Goal: Navigation & Orientation: Find specific page/section

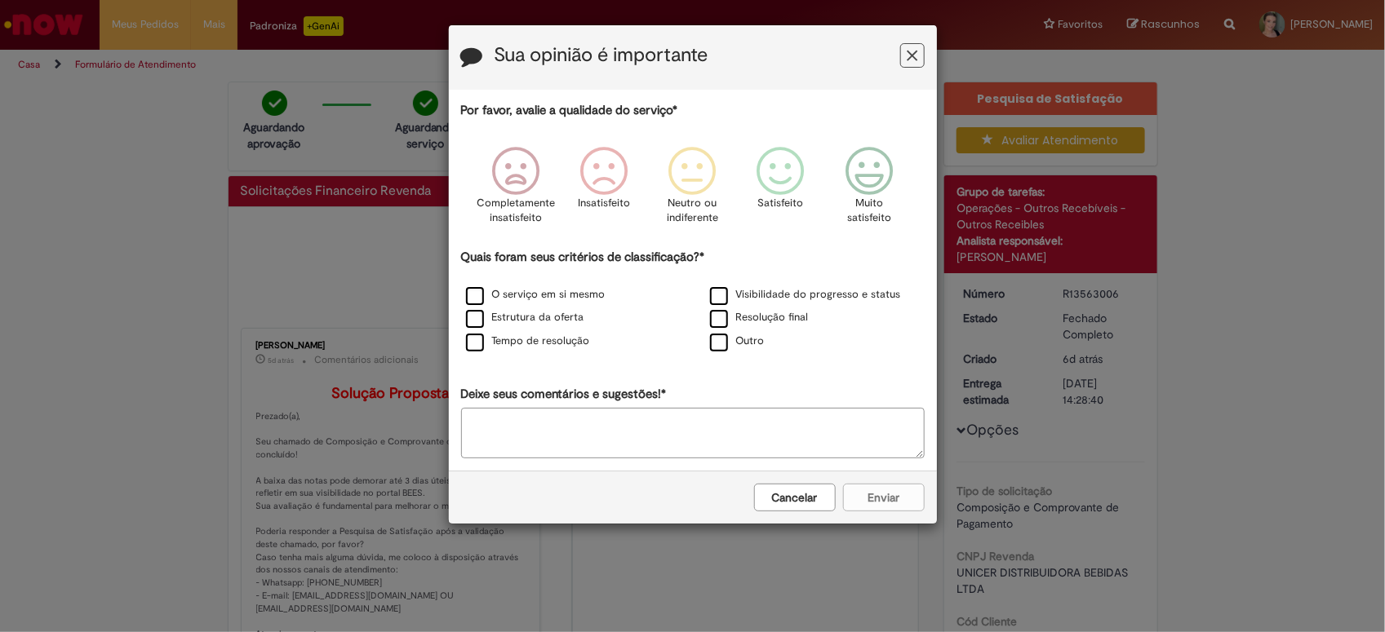
click at [904, 58] on button "Realimentação" at bounding box center [912, 55] width 24 height 24
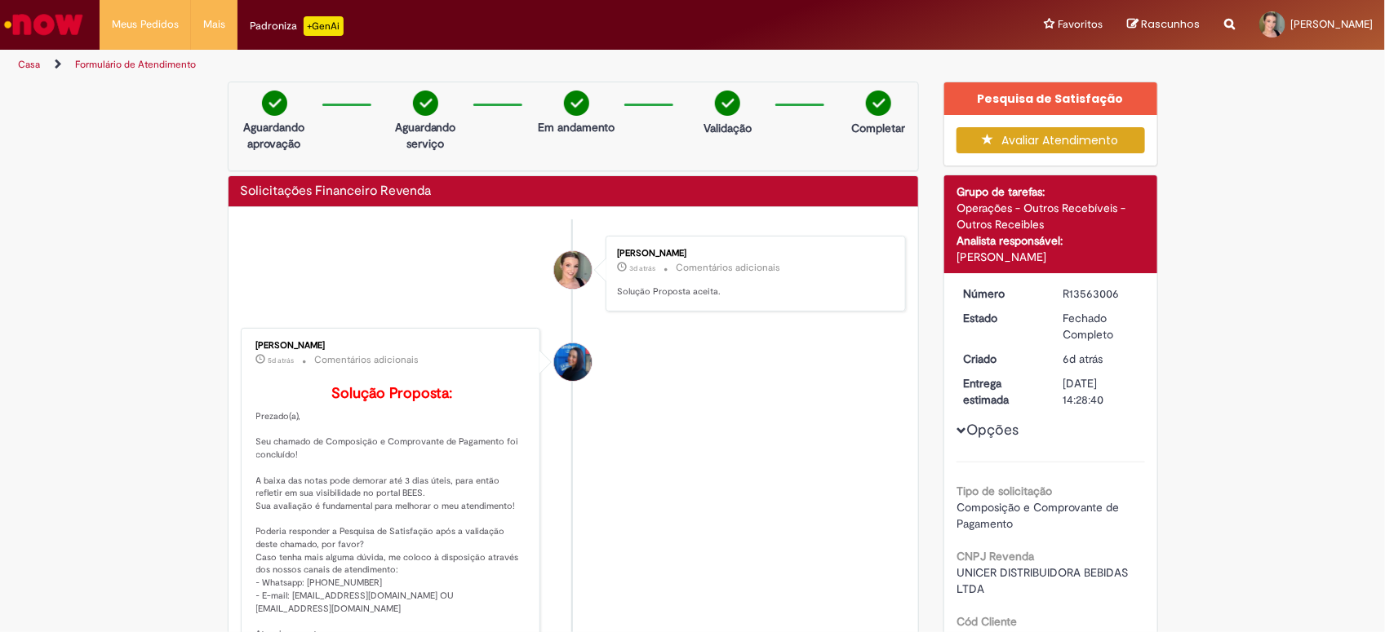
click at [69, 12] on img "Ir para a página inicial" at bounding box center [44, 24] width 84 height 33
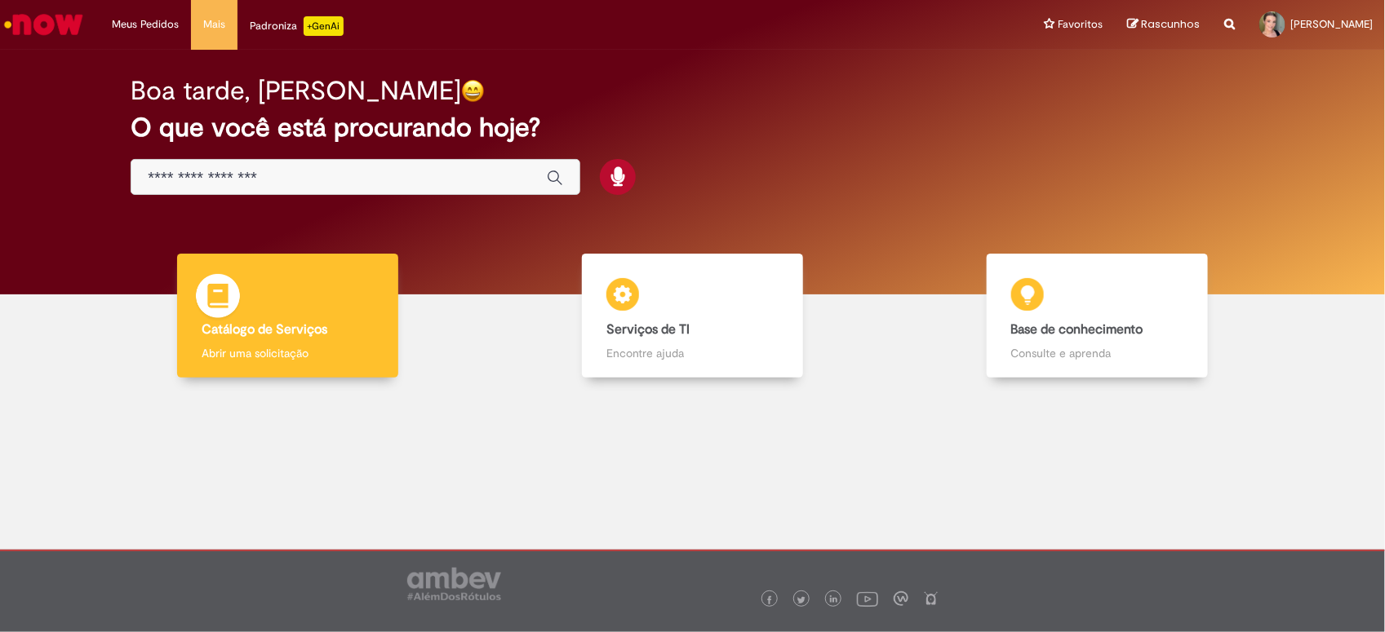
click at [312, 330] on b "Catálogo de Serviços" at bounding box center [265, 329] width 126 height 16
